Goal: Information Seeking & Learning: Learn about a topic

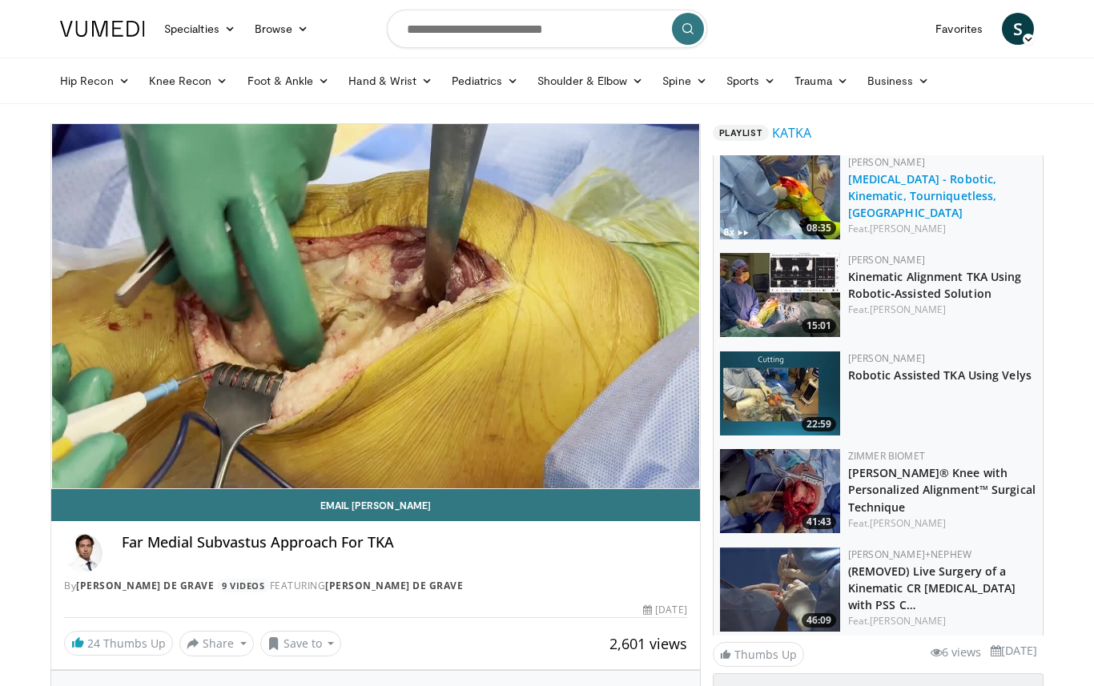
click at [924, 199] on link "[MEDICAL_DATA] - Robotic, Kinematic, Tourniquetless, [GEOGRAPHIC_DATA]" at bounding box center [922, 195] width 149 height 49
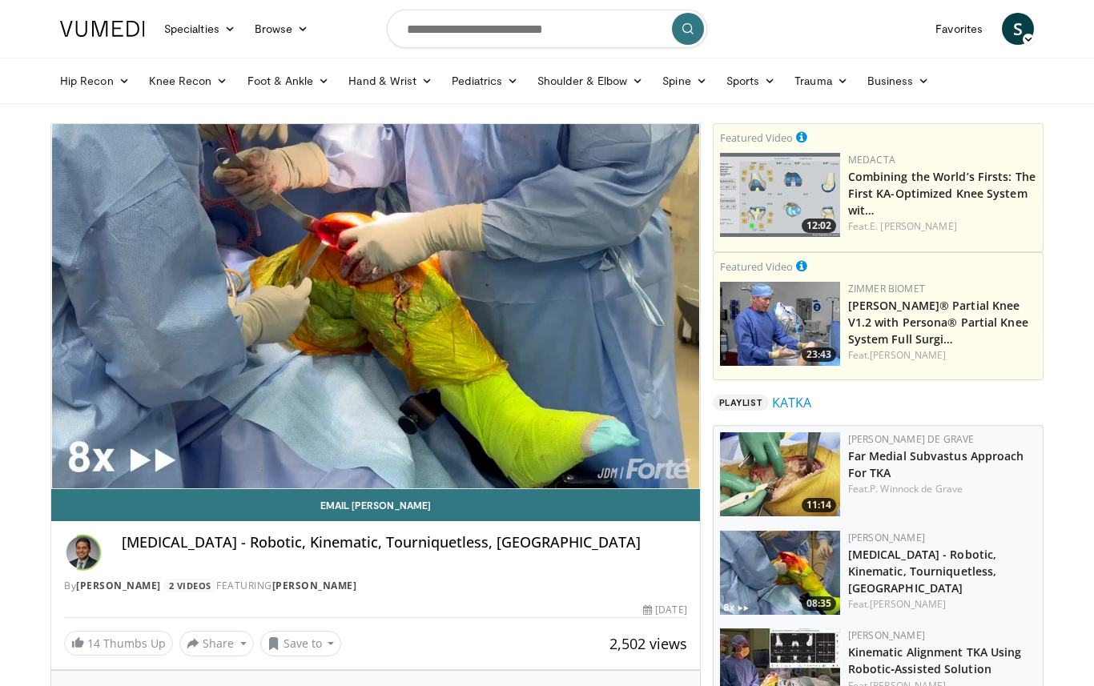
click at [67, 472] on button "Pause" at bounding box center [67, 473] width 32 height 32
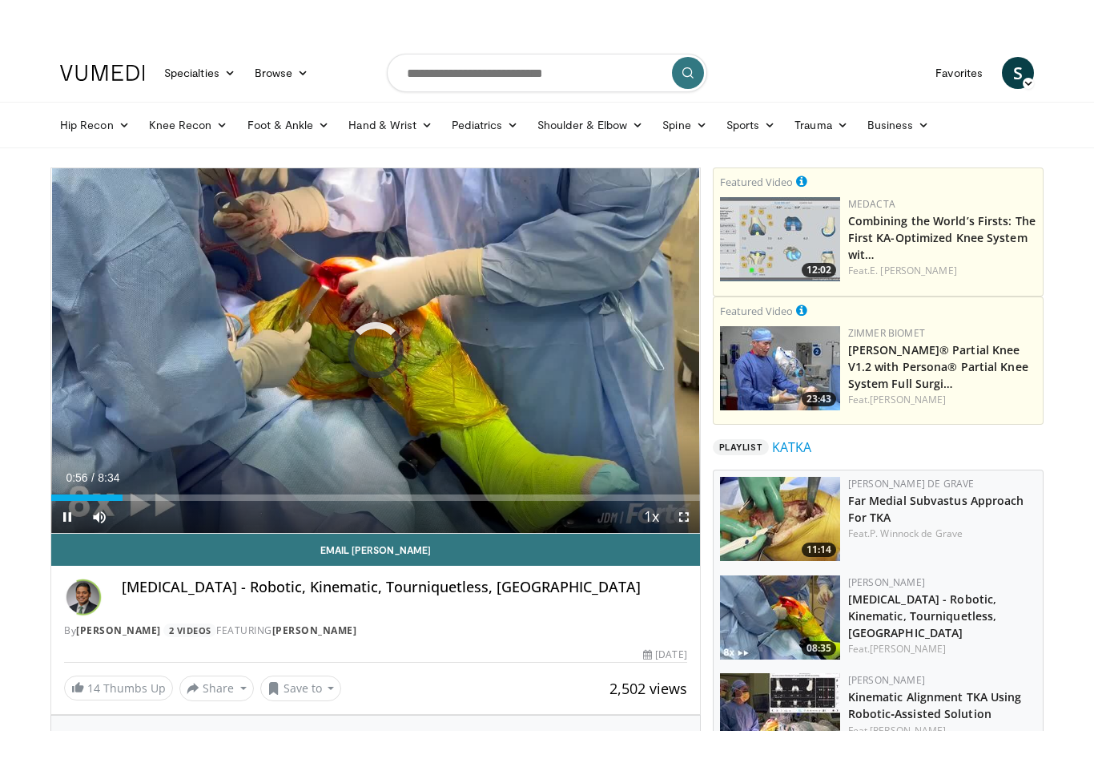
scroll to position [19, 0]
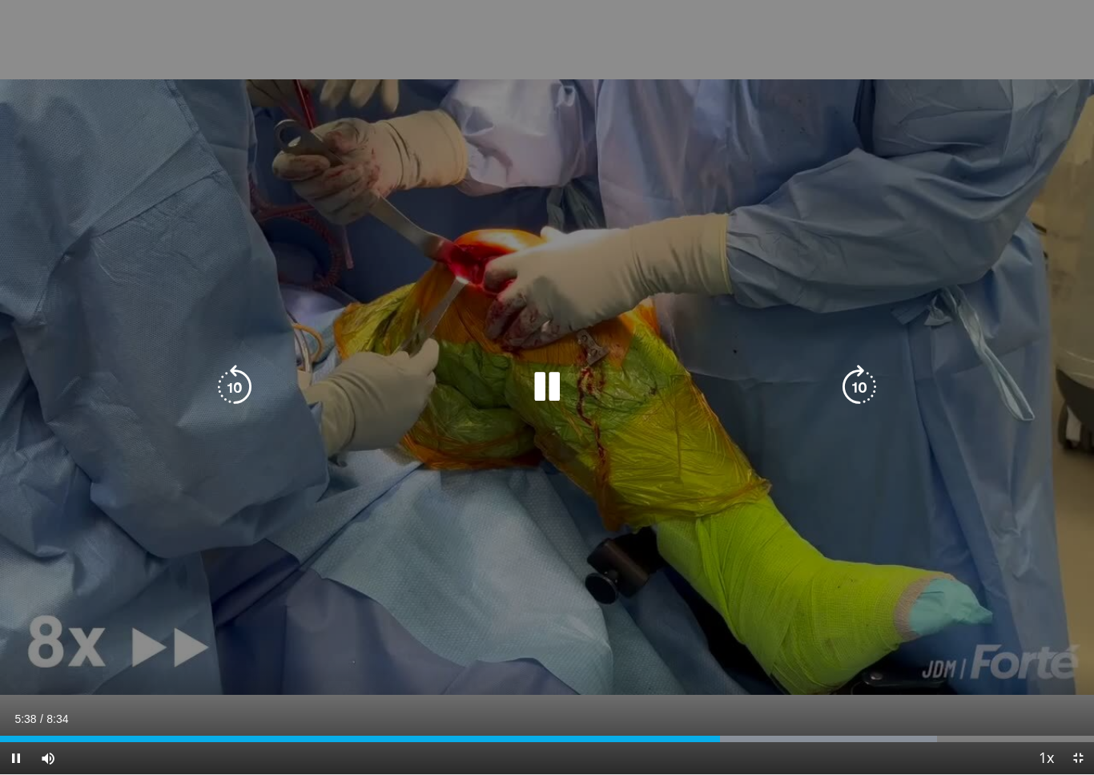
click at [111, 544] on div "10 seconds Tap to unmute" at bounding box center [547, 387] width 1094 height 774
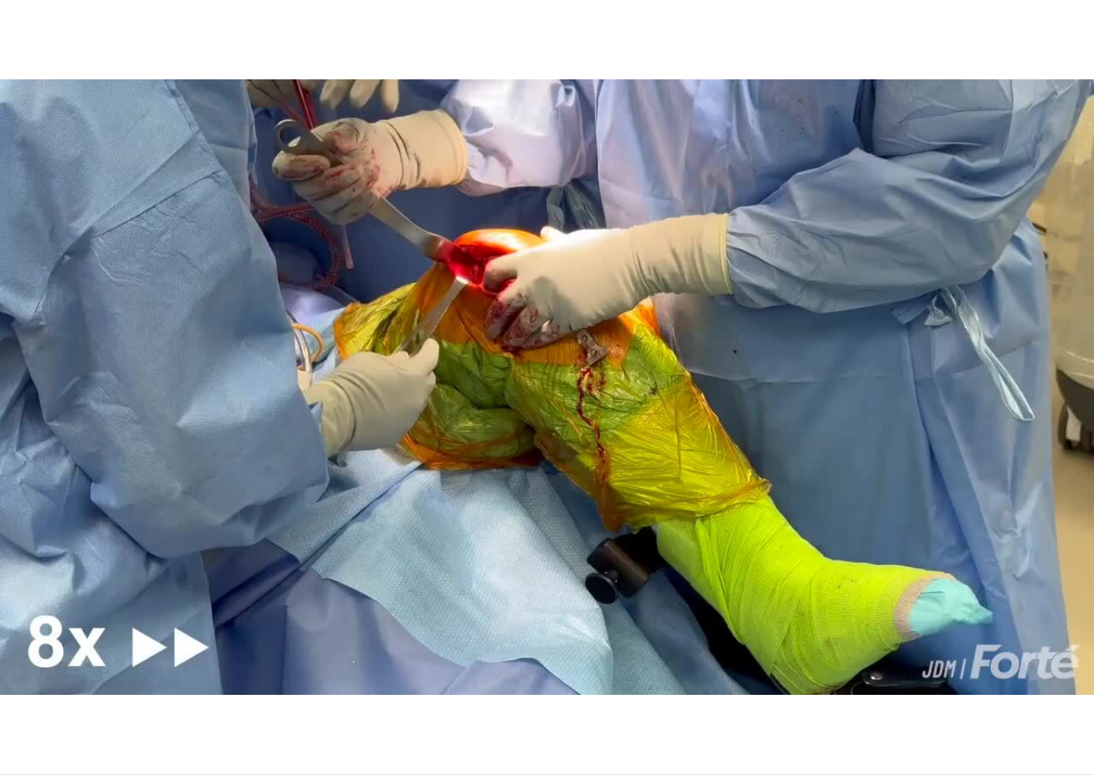
click at [810, 524] on div "10 seconds Tap to unmute" at bounding box center [547, 387] width 1094 height 774
click at [833, 529] on div "10 seconds Tap to unmute" at bounding box center [547, 387] width 1094 height 774
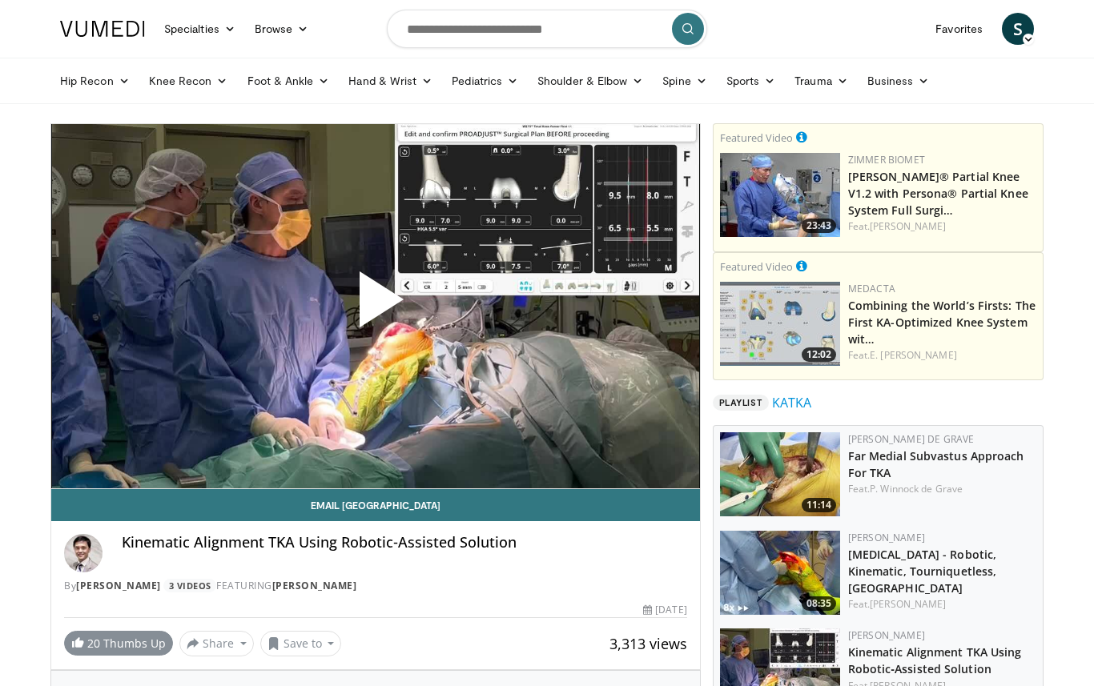
click at [137, 635] on link "20 Thumbs Up" at bounding box center [118, 643] width 109 height 25
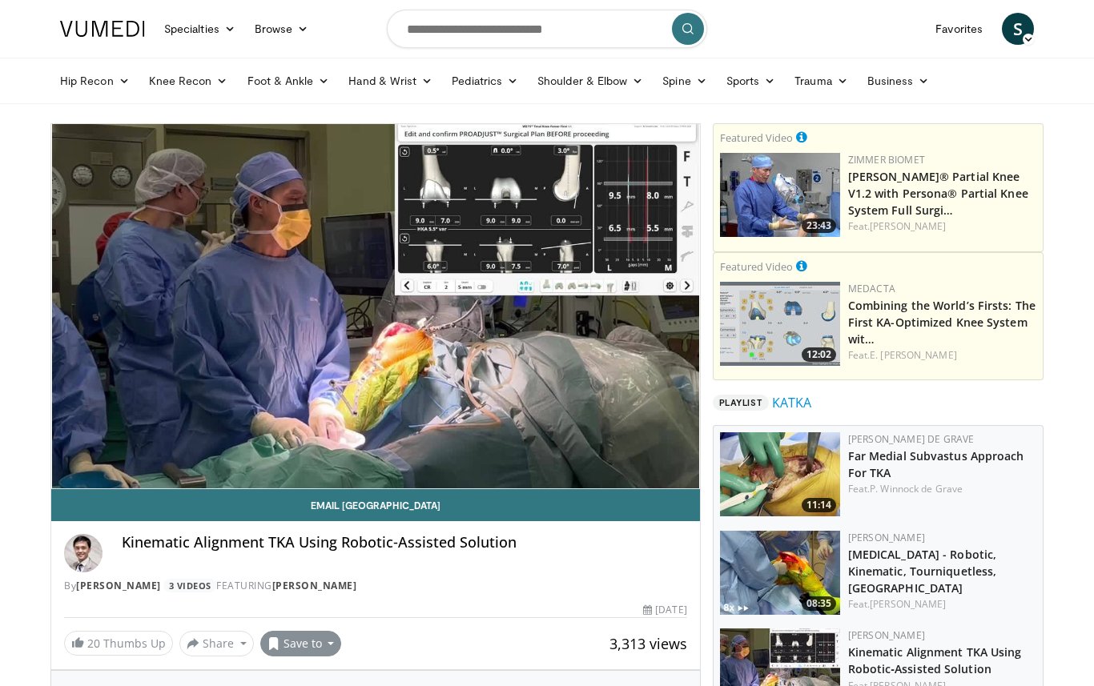
click at [318, 648] on button "Save to" at bounding box center [301, 644] width 82 height 26
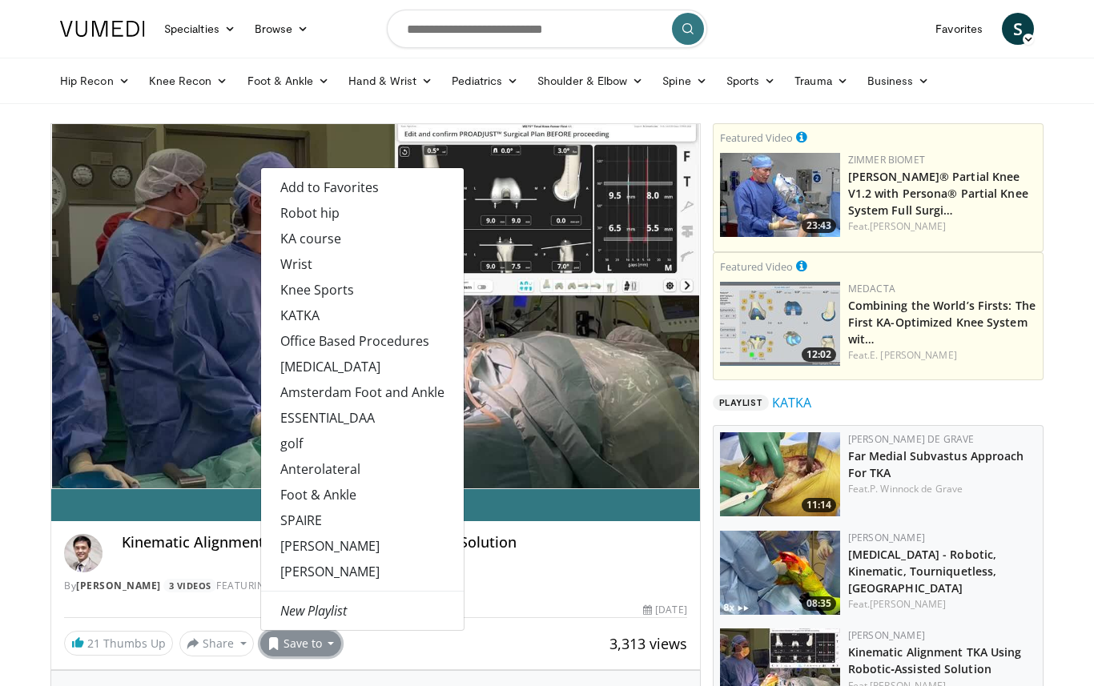
click at [587, 555] on div "Kinematic Alignment TKA Using Robotic‐Assisted Solution" at bounding box center [405, 553] width 566 height 38
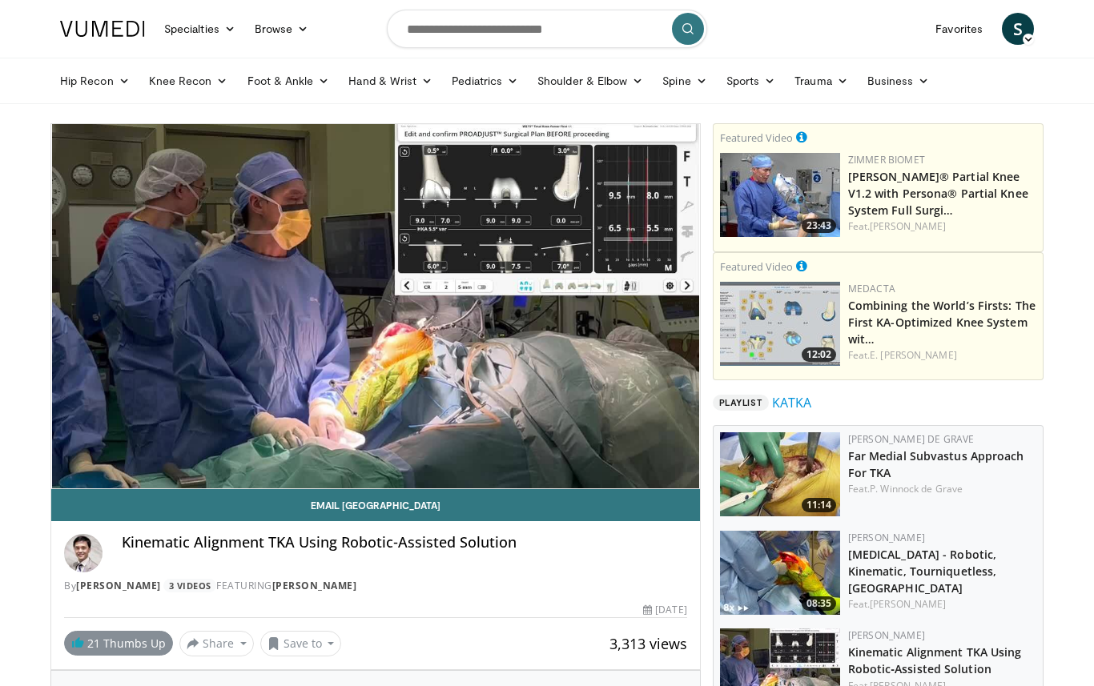
click at [132, 651] on link "21 Thumbs Up" at bounding box center [118, 643] width 109 height 25
click at [90, 645] on span "21" at bounding box center [93, 643] width 13 height 15
click at [115, 655] on link "20 Thumbs Up" at bounding box center [118, 643] width 109 height 25
click at [111, 644] on link "21 Thumbs Up" at bounding box center [118, 643] width 109 height 25
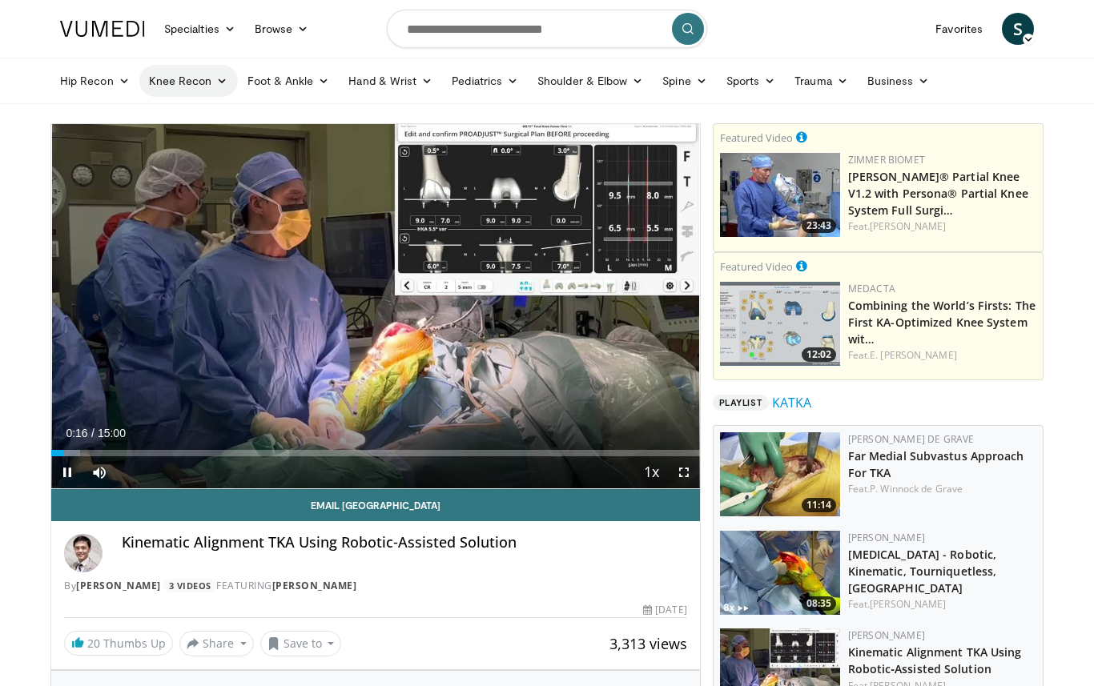
click at [194, 86] on link "Knee Recon" at bounding box center [188, 81] width 99 height 32
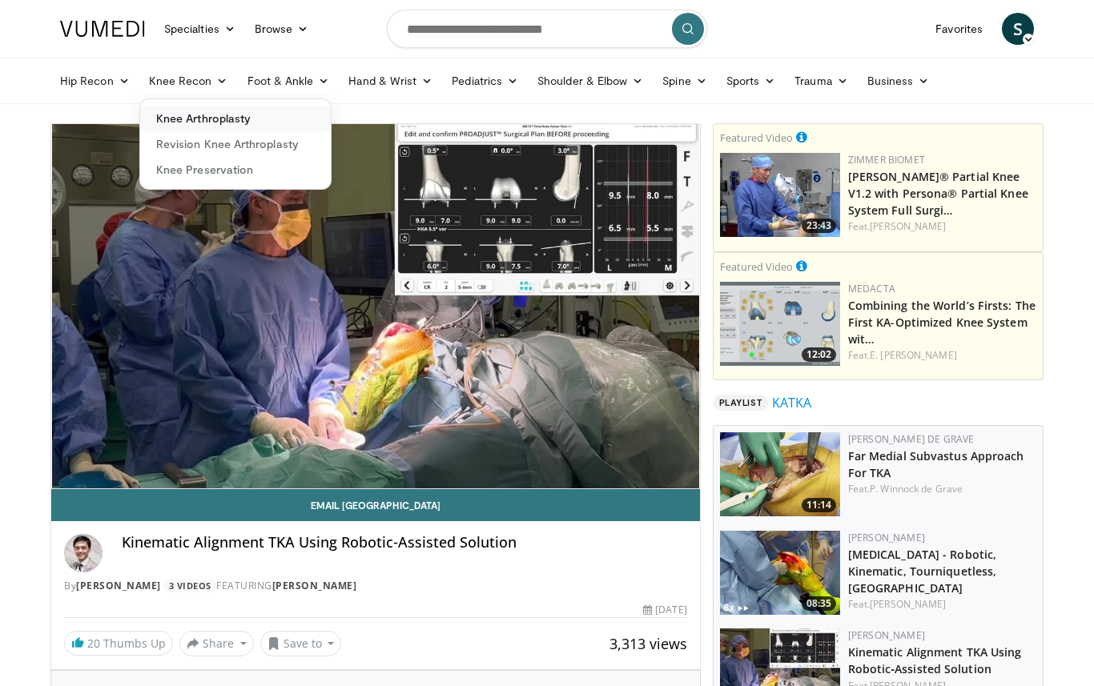
click at [259, 120] on link "Knee Arthroplasty" at bounding box center [235, 119] width 191 height 26
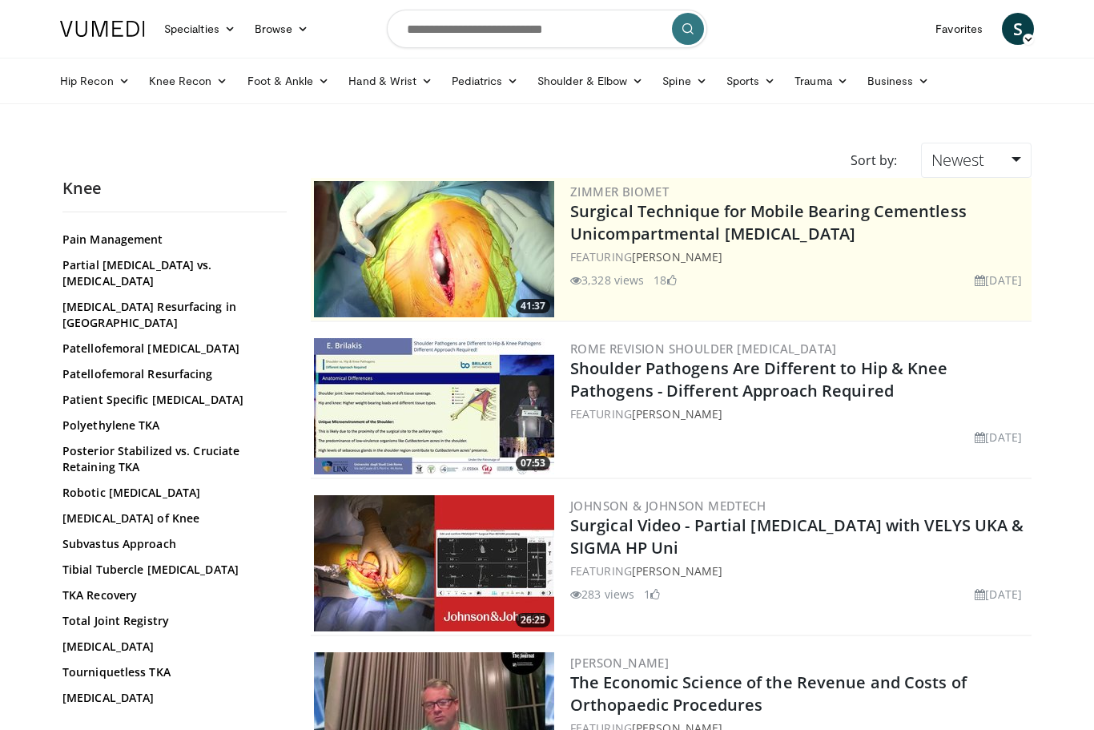
scroll to position [1069, 0]
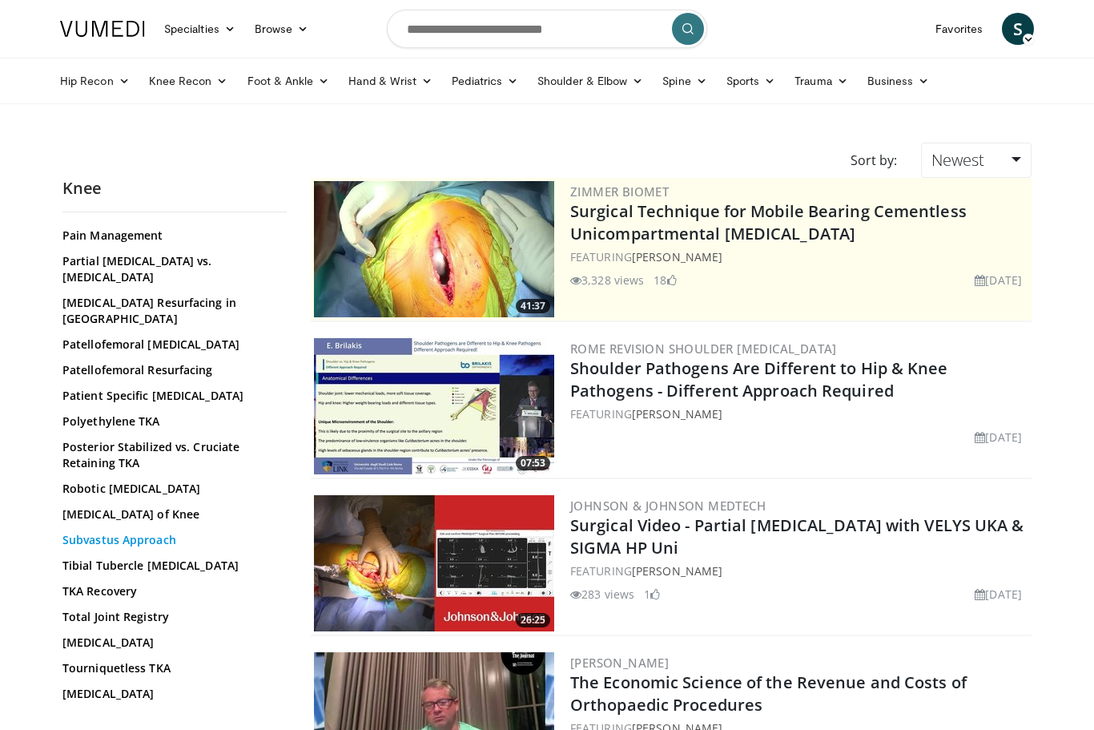
click at [180, 532] on link "Subvastus Approach" at bounding box center [170, 540] width 216 height 16
